Goal: Information Seeking & Learning: Learn about a topic

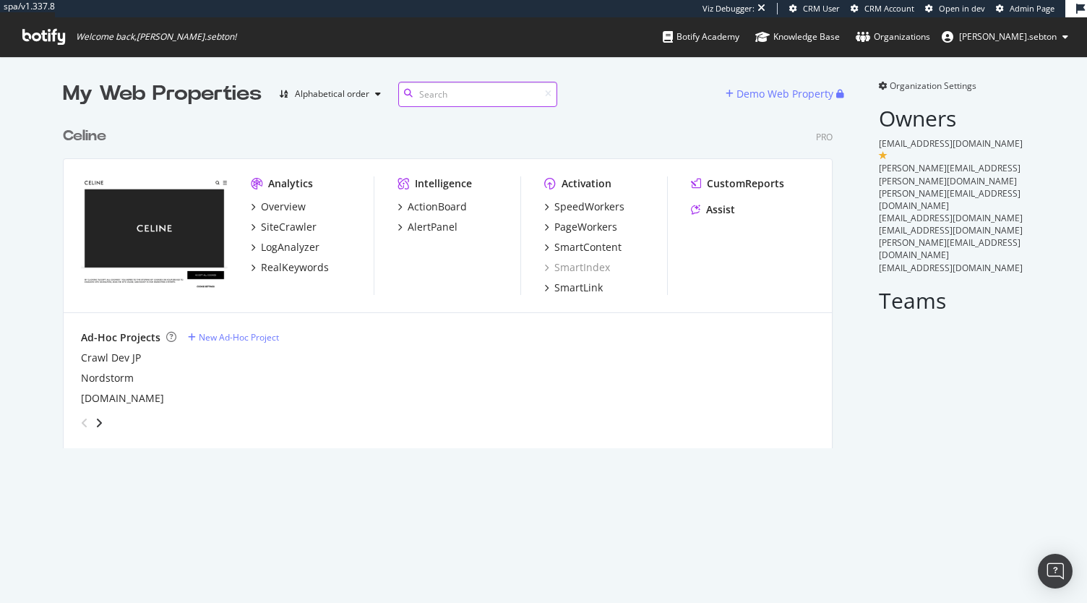
scroll to position [328, 770]
click at [575, 267] on div "SmartIndex" at bounding box center [577, 267] width 66 height 14
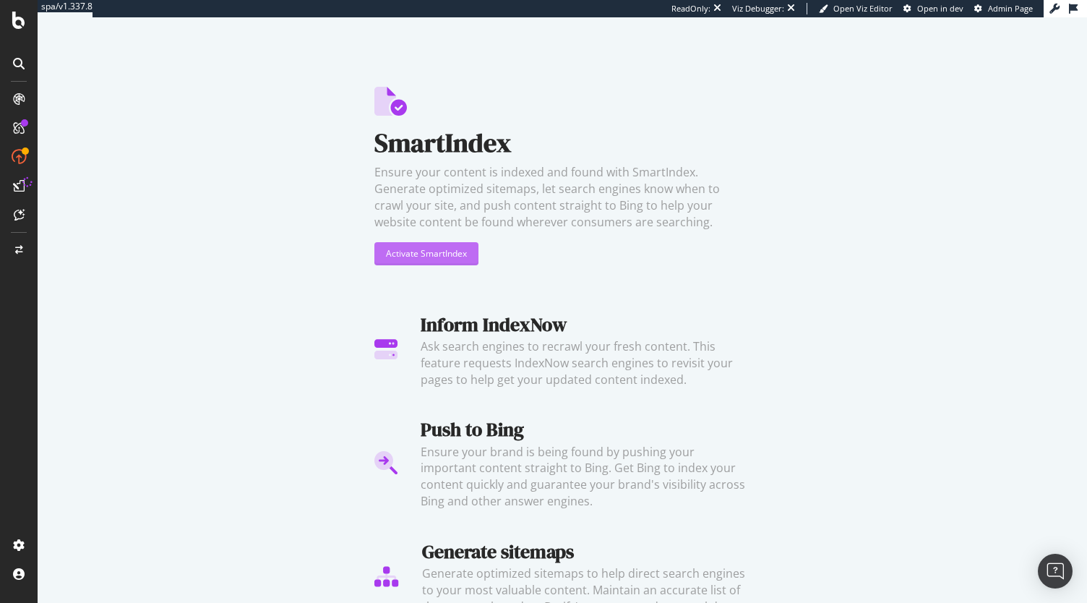
click at [457, 260] on div "Activate SmartIndex" at bounding box center [426, 254] width 81 height 22
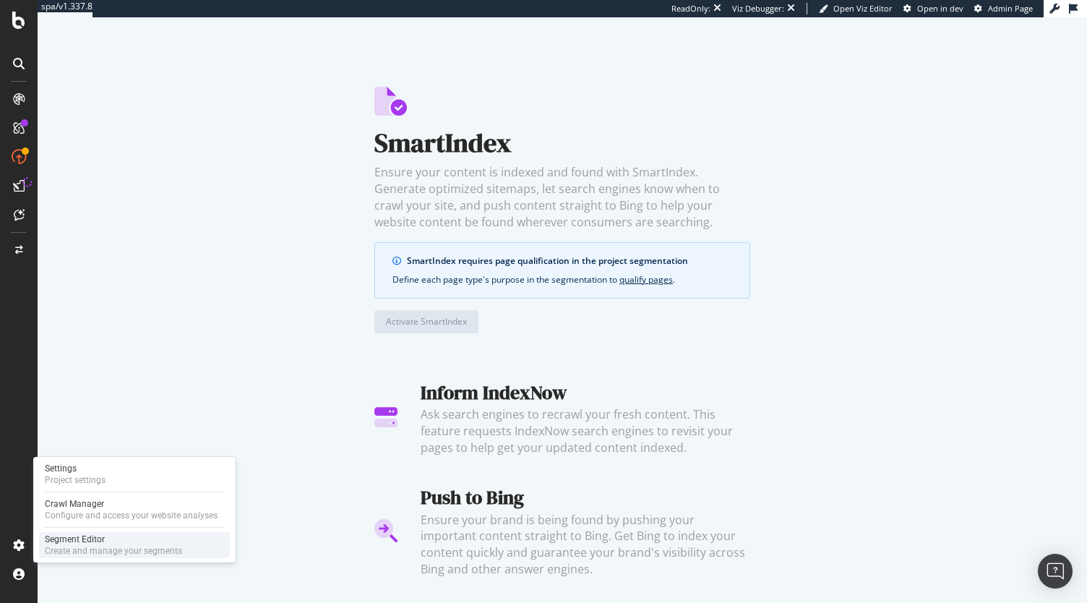
click at [81, 543] on div "Segment Editor" at bounding box center [113, 539] width 137 height 12
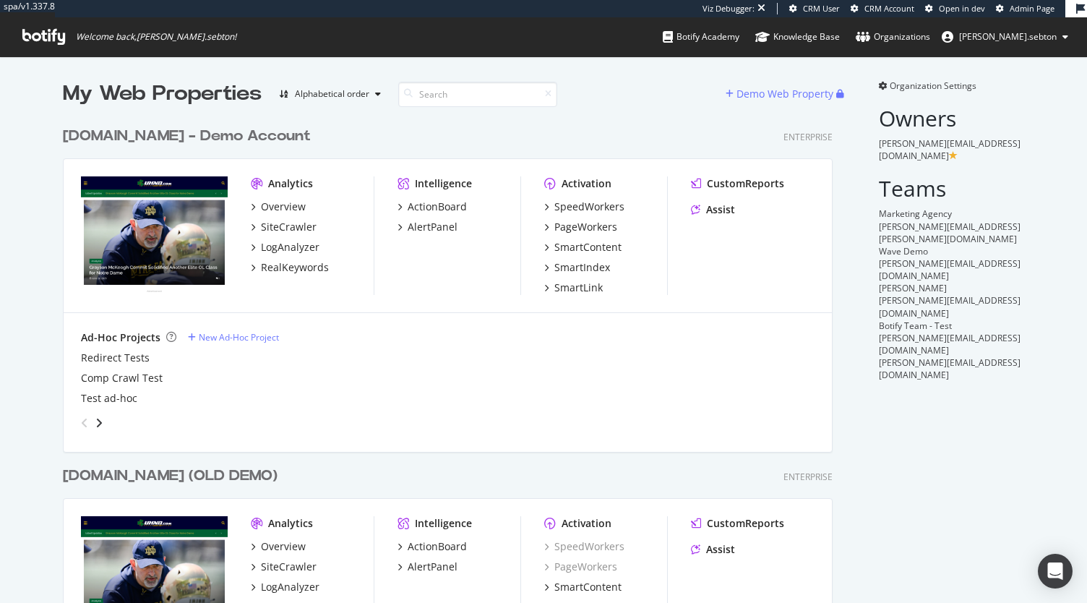
scroll to position [621, 770]
click at [575, 267] on div "SmartIndex" at bounding box center [582, 267] width 56 height 14
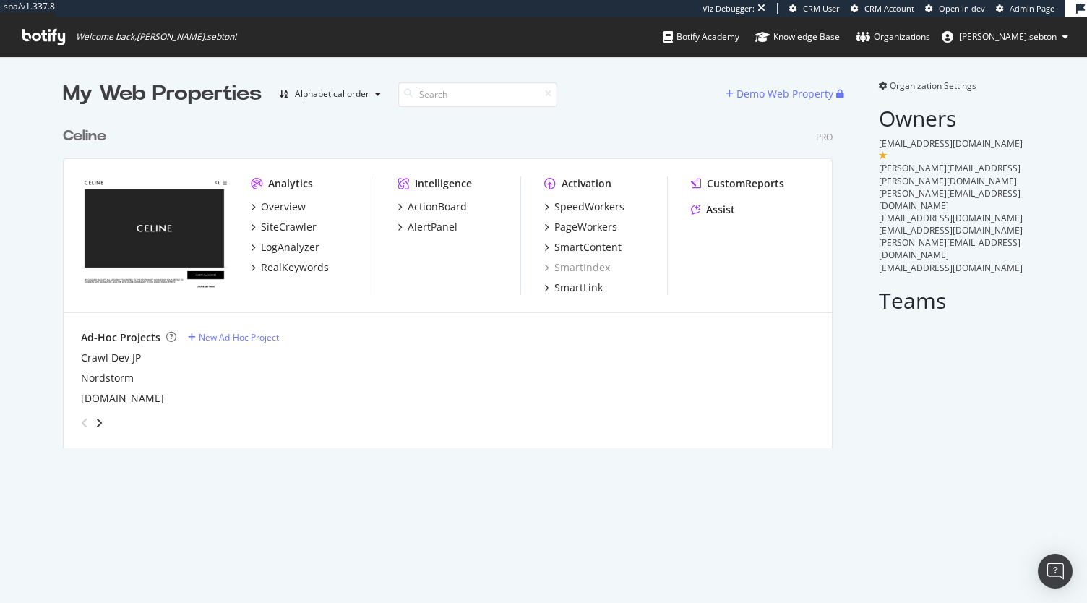
scroll to position [328, 770]
click at [576, 265] on div "SmartIndex" at bounding box center [577, 267] width 66 height 14
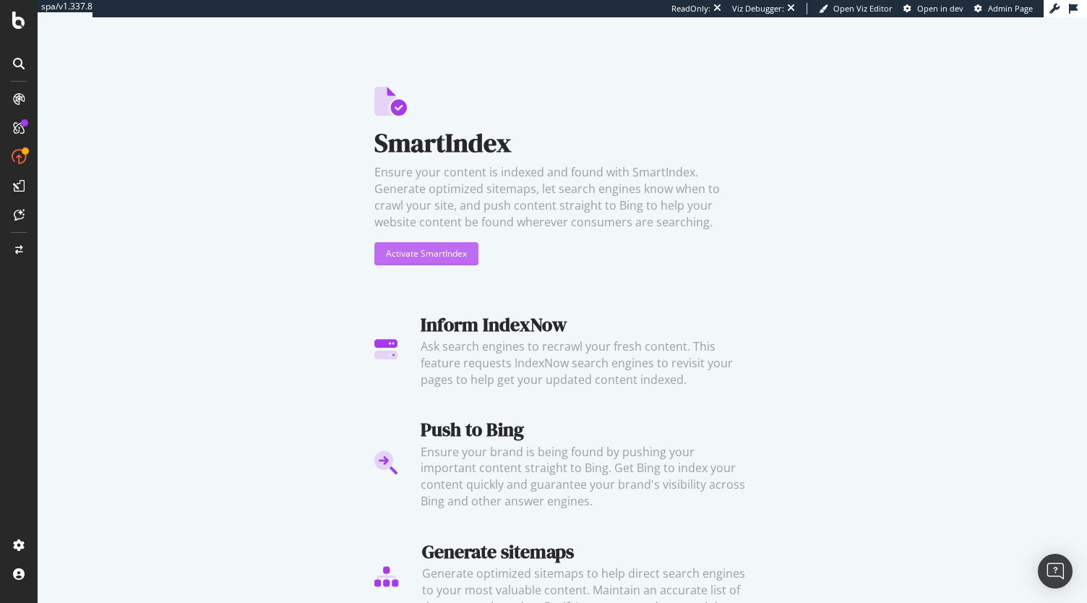
click at [434, 257] on div "Activate SmartIndex" at bounding box center [426, 253] width 81 height 12
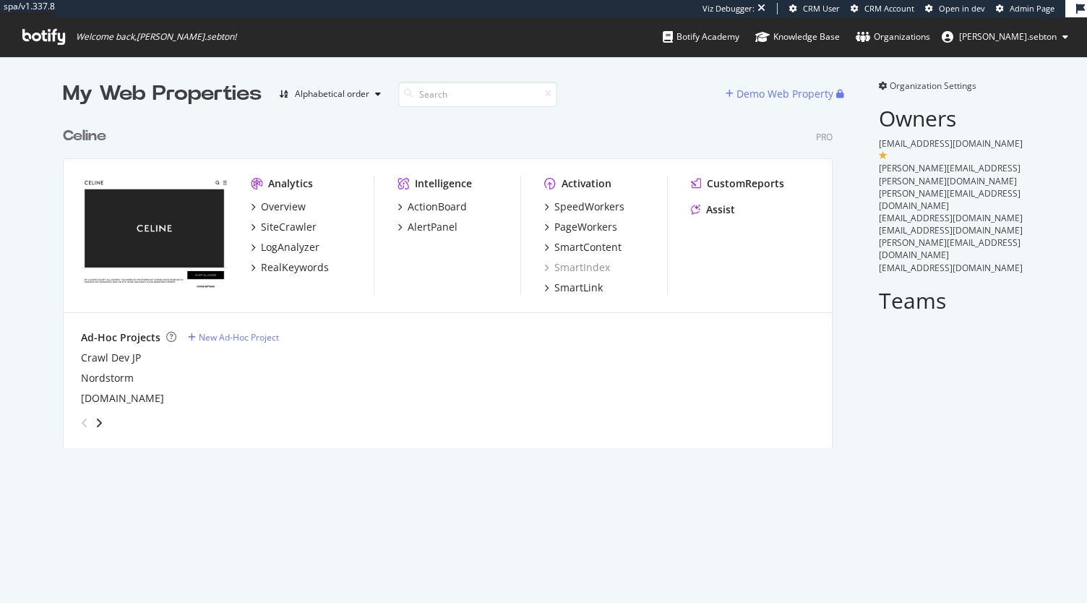
scroll to position [328, 770]
click at [280, 246] on div "LogAnalyzer" at bounding box center [290, 247] width 59 height 14
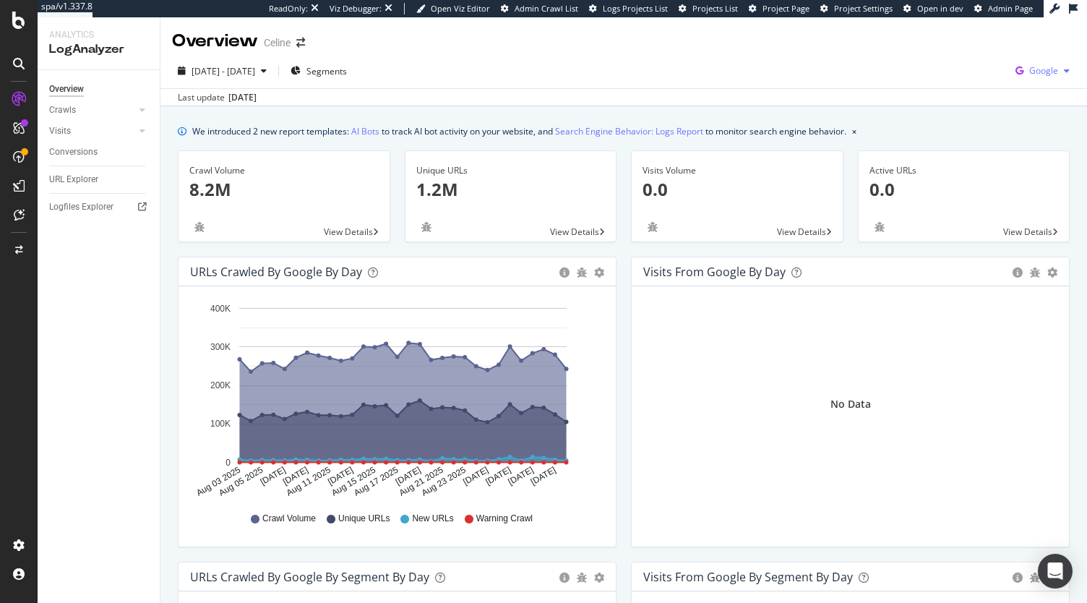
click at [1029, 69] on span "Google" at bounding box center [1043, 70] width 29 height 12
click at [1026, 173] on span "OpenAI" at bounding box center [1042, 179] width 53 height 13
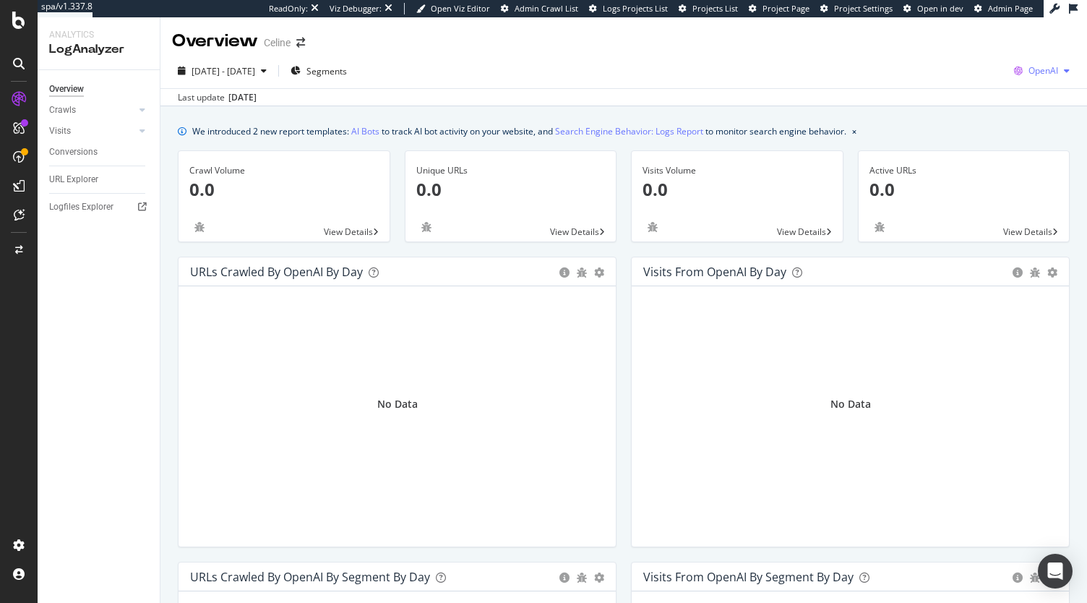
click at [1041, 66] on span "OpenAI" at bounding box center [1043, 70] width 30 height 12
click at [1025, 210] on span "Other AI Bots" at bounding box center [1041, 206] width 53 height 13
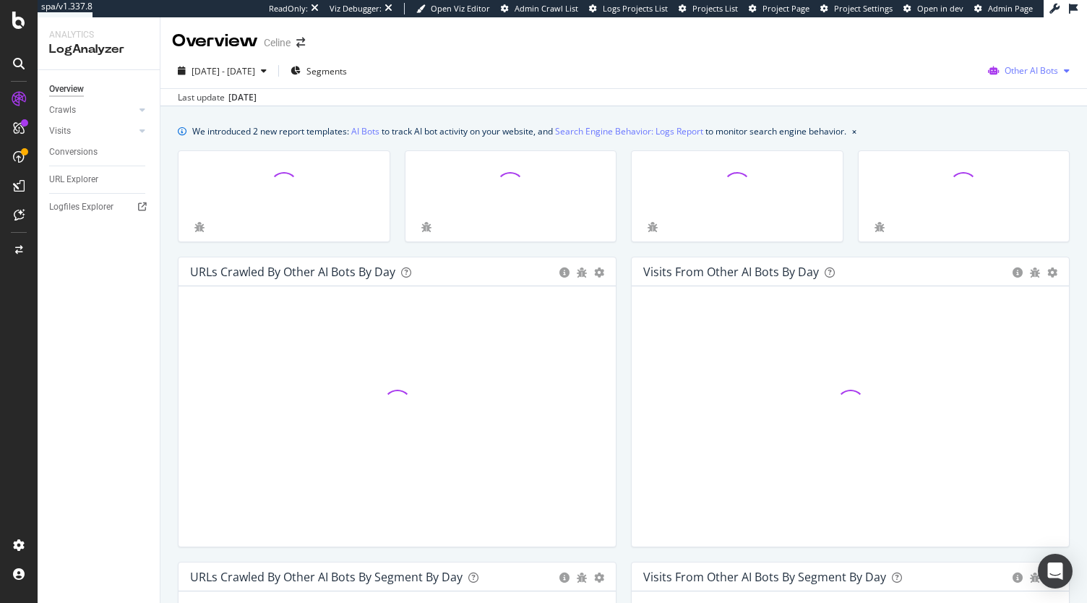
click at [1035, 77] on div "Other AI Bots" at bounding box center [1028, 71] width 93 height 22
click at [1012, 90] on div "Google" at bounding box center [1022, 99] width 103 height 21
